Goal: Navigation & Orientation: Find specific page/section

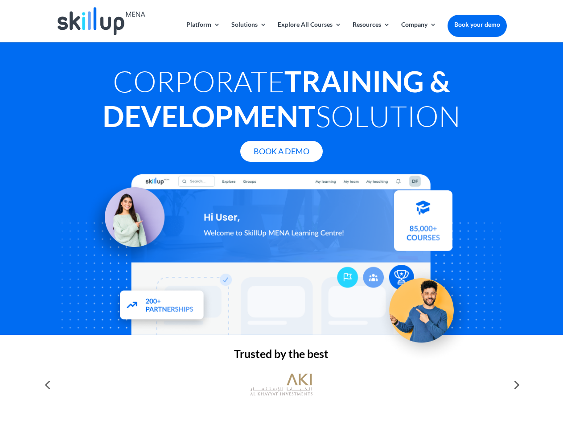
click at [281, 214] on div at bounding box center [281, 254] width 450 height 160
click at [248, 32] on link "Solutions" at bounding box center [248, 31] width 35 height 21
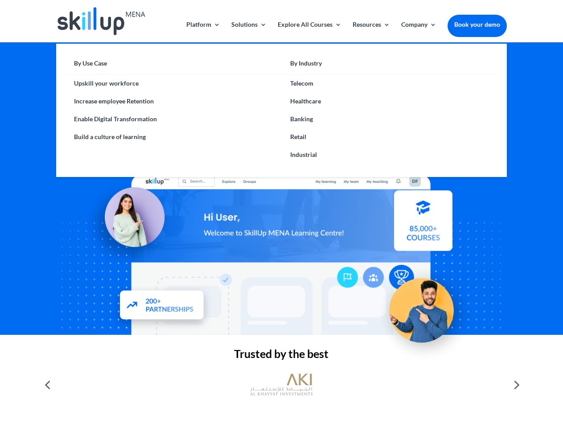
click at [309, 32] on link "Explore All Courses" at bounding box center [309, 31] width 64 height 21
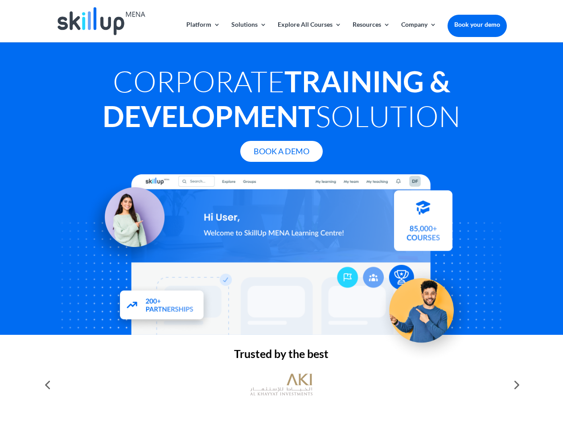
click at [370, 32] on link "Resources" at bounding box center [370, 31] width 37 height 21
click at [418, 32] on link "Company" at bounding box center [418, 31] width 35 height 21
click at [281, 384] on img at bounding box center [281, 384] width 62 height 31
